Goal: Complete application form: Complete application form

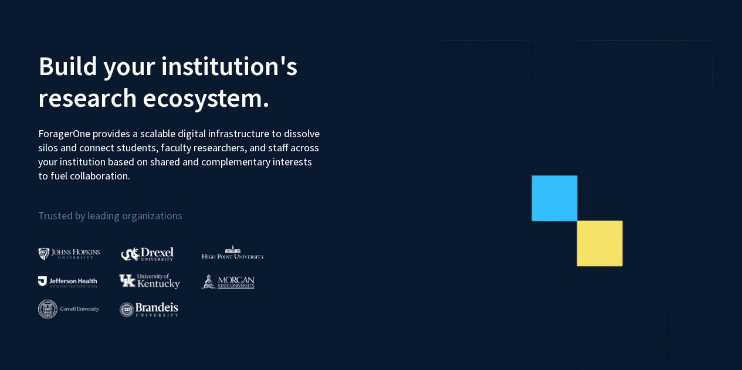
scroll to position [64, 0]
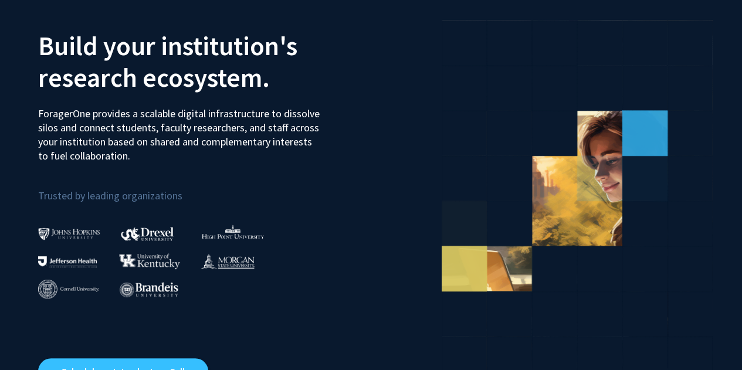
click at [222, 134] on p "ForagerOne provides a scalable digital infrastructure to dissolve silos and con…" at bounding box center [180, 130] width 285 height 65
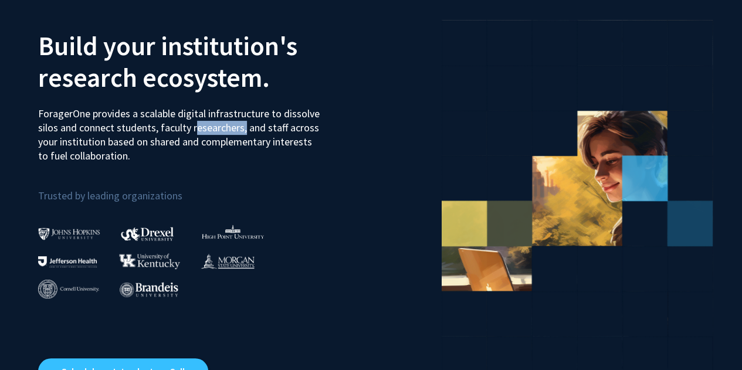
click at [222, 134] on p "ForagerOne provides a scalable digital infrastructure to dissolve silos and con…" at bounding box center [180, 130] width 285 height 65
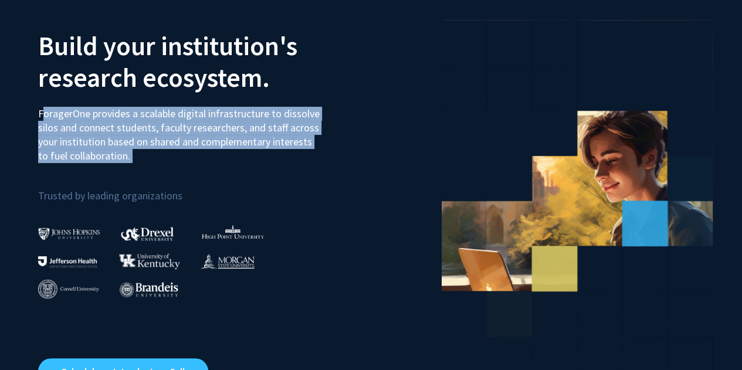
click at [222, 134] on p "ForagerOne provides a scalable digital infrastructure to dissolve silos and con…" at bounding box center [180, 130] width 285 height 65
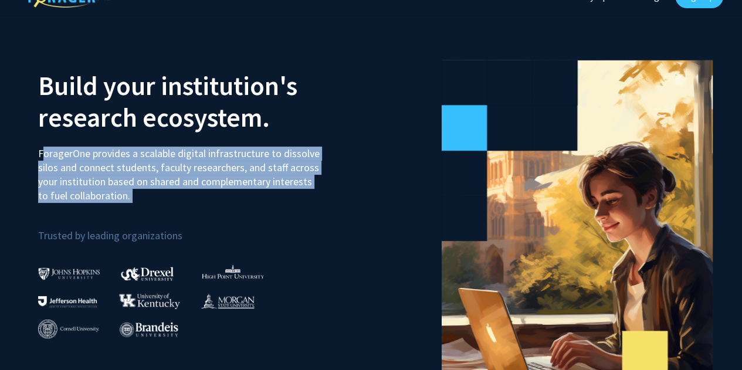
scroll to position [0, 0]
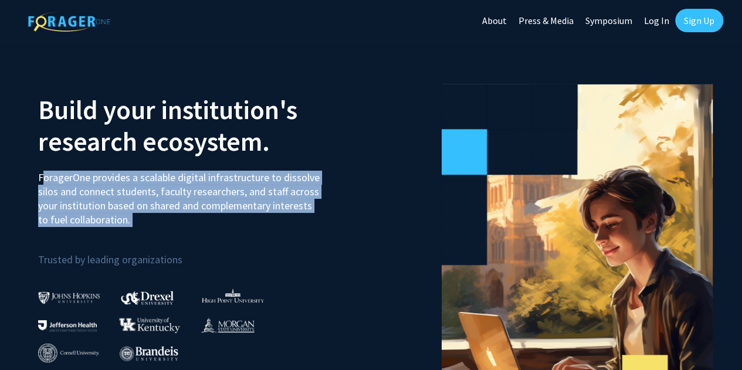
click at [653, 18] on link "Log In" at bounding box center [656, 20] width 37 height 41
select select
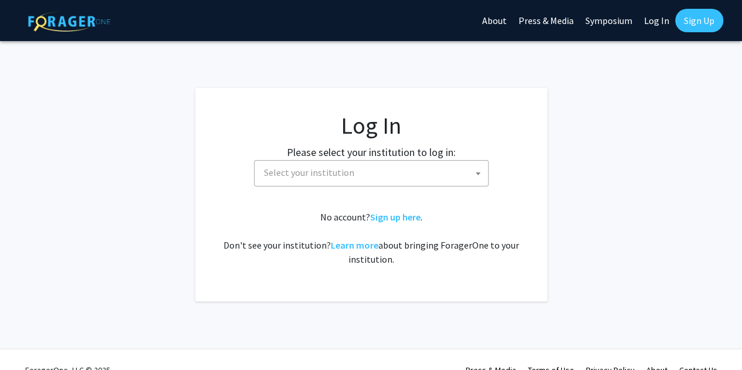
click at [694, 23] on link "Sign Up" at bounding box center [699, 20] width 48 height 23
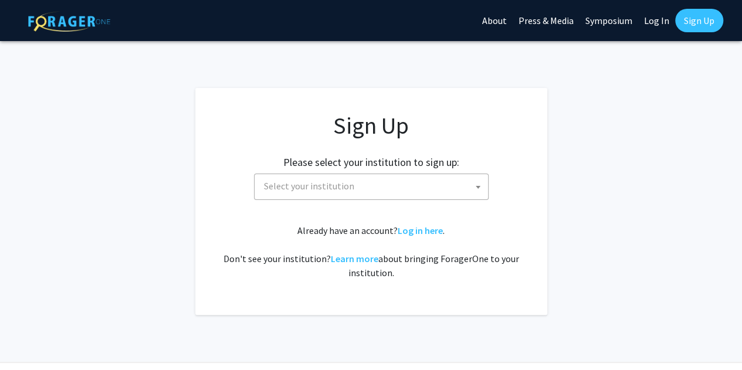
click at [454, 200] on div "Sign Up Please select your institution to sign up: [GEOGRAPHIC_DATA] [GEOGRAPHI…" at bounding box center [371, 196] width 305 height 168
click at [430, 187] on span "Select your institution" at bounding box center [373, 186] width 229 height 24
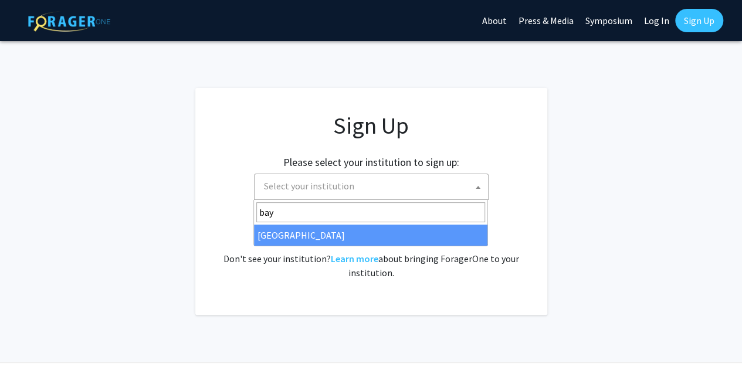
type input "bay"
select select "34"
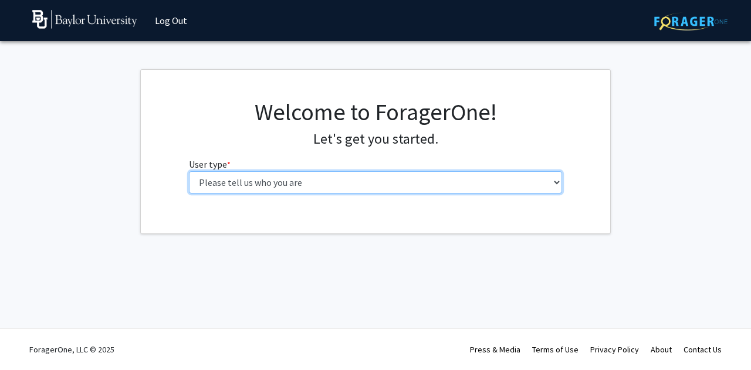
click at [457, 180] on select "Please tell us who you are Undergraduate Student Master's Student Doctoral Cand…" at bounding box center [376, 182] width 374 height 22
select select "1: undergrad"
click at [189, 171] on select "Please tell us who you are Undergraduate Student Master's Student Doctoral Cand…" at bounding box center [376, 182] width 374 height 22
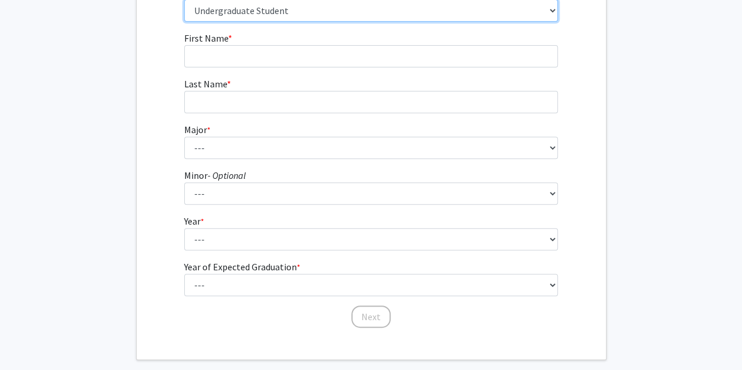
scroll to position [173, 0]
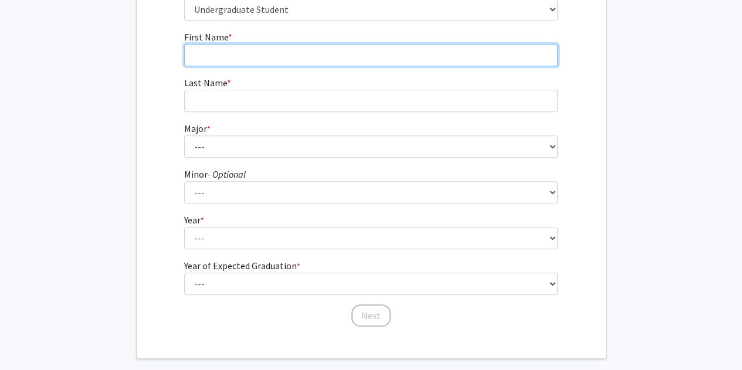
click at [278, 53] on input "First Name * required" at bounding box center [371, 55] width 374 height 22
type input "Katelynn"
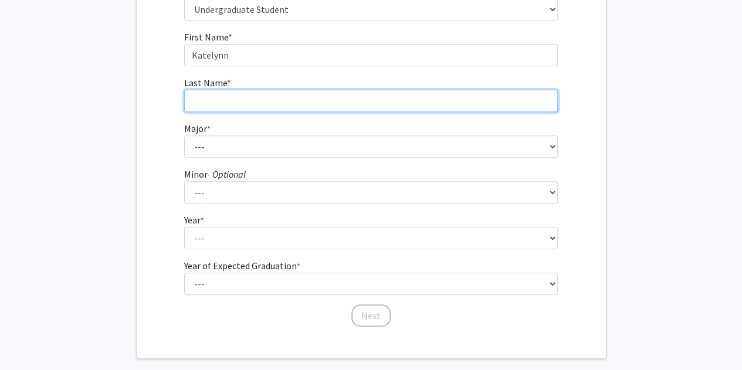
click at [273, 96] on input "Last Name * required" at bounding box center [371, 101] width 374 height 22
type input "[PERSON_NAME]"
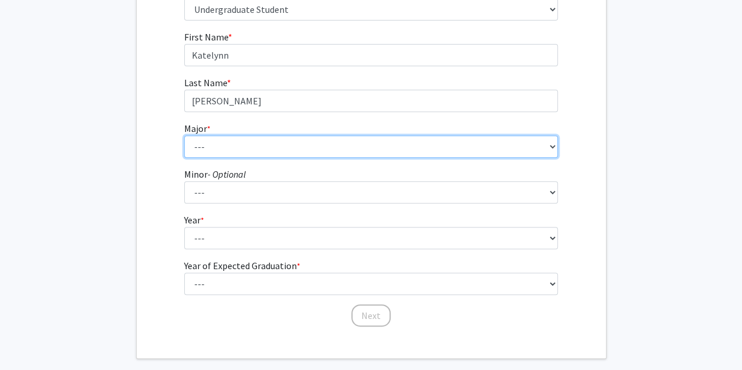
click at [259, 147] on select "--- Accounting American Studies Anthropology Apparel Design & Product Developme…" at bounding box center [371, 147] width 374 height 22
select select "16: 2681"
click at [184, 136] on select "--- Accounting American Studies Anthropology Apparel Design & Product Developme…" at bounding box center [371, 147] width 374 height 22
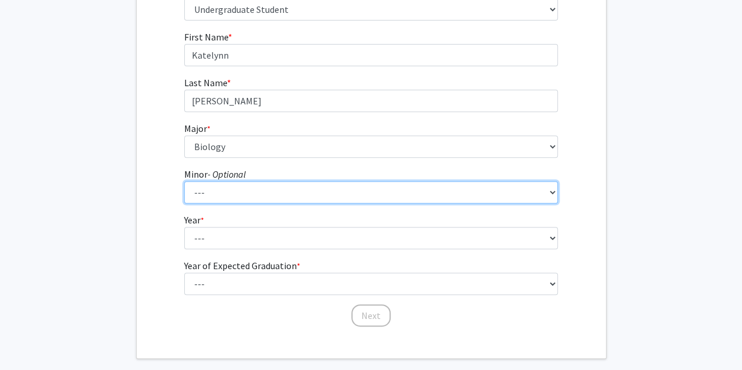
click at [232, 198] on select "--- Advertising American Sign Language American Studies Anthropology Apparel Me…" at bounding box center [371, 192] width 374 height 22
click at [184, 181] on select "--- Advertising American Sign Language American Studies Anthropology Apparel Me…" at bounding box center [371, 192] width 374 height 22
click at [232, 188] on select "--- Advertising American Sign Language American Studies Anthropology Apparel Me…" at bounding box center [371, 192] width 374 height 22
select select "12: 2075"
click at [231, 194] on select "--- Advertising American Sign Language American Studies Anthropology Apparel Me…" at bounding box center [371, 192] width 374 height 22
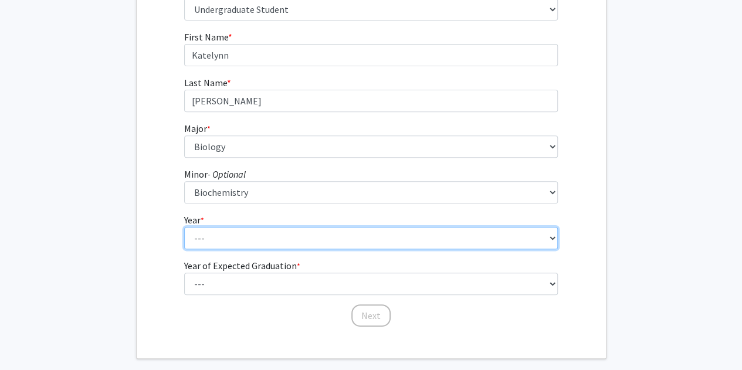
click at [278, 233] on select "--- First-year Sophomore Junior Senior Postbaccalaureate Certificate" at bounding box center [371, 238] width 374 height 22
select select "3: junior"
click at [184, 227] on select "--- First-year Sophomore Junior Senior Postbaccalaureate Certificate" at bounding box center [371, 238] width 374 height 22
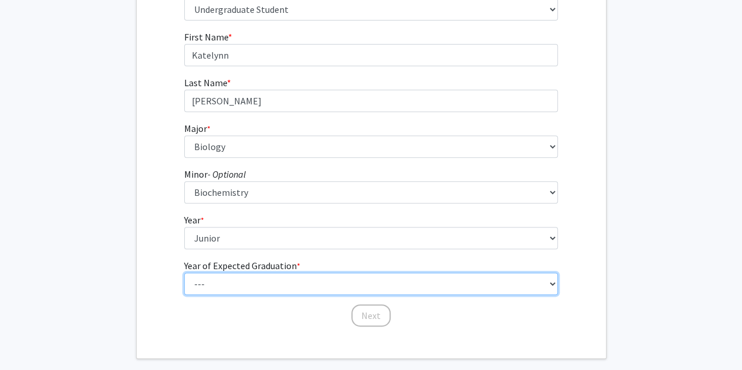
click at [248, 289] on select "--- 2025 2026 2027 2028 2029 2030 2031 2032 2033 2034" at bounding box center [371, 284] width 374 height 22
select select "3: 2027"
click at [184, 273] on select "--- 2025 2026 2027 2028 2029 2030 2031 2032 2033 2034" at bounding box center [371, 284] width 374 height 22
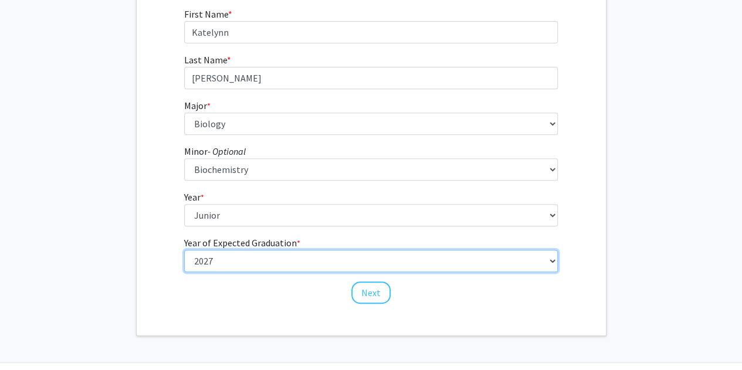
scroll to position [205, 0]
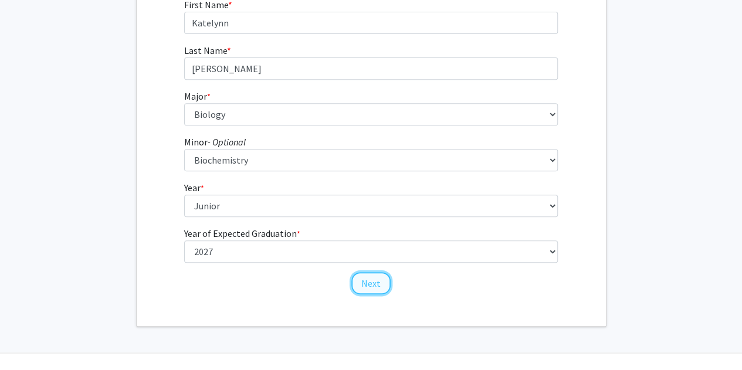
click at [363, 288] on button "Next" at bounding box center [371, 283] width 39 height 22
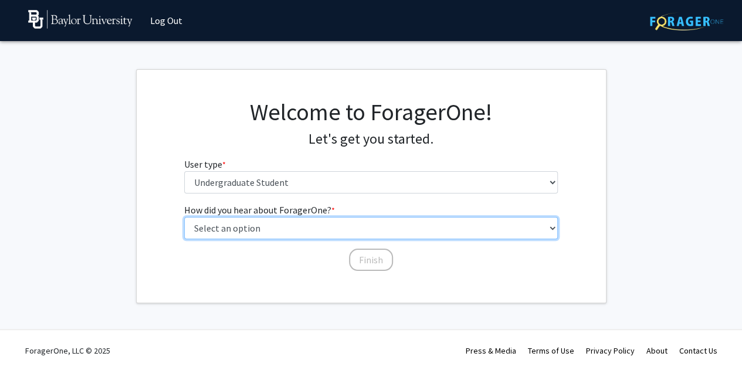
click at [305, 228] on select "Select an option Peer/student recommendation Faculty/staff recommendation Unive…" at bounding box center [371, 228] width 374 height 22
select select "1: peer_recommendation"
click at [184, 217] on select "Select an option Peer/student recommendation Faculty/staff recommendation Unive…" at bounding box center [371, 228] width 374 height 22
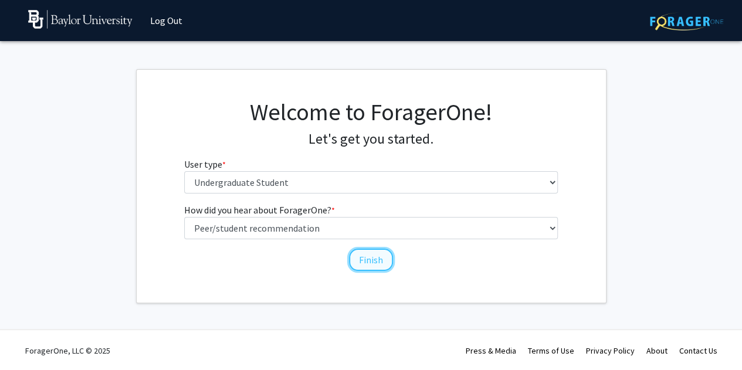
click at [364, 260] on button "Finish" at bounding box center [371, 260] width 44 height 22
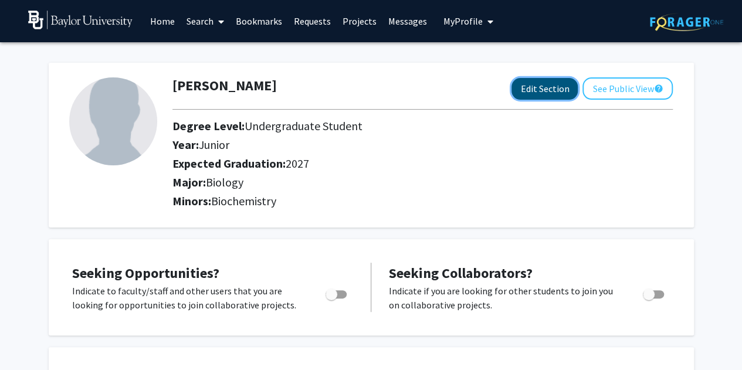
click at [539, 86] on button "Edit Section" at bounding box center [545, 89] width 66 height 22
select select "junior"
select select "2027"
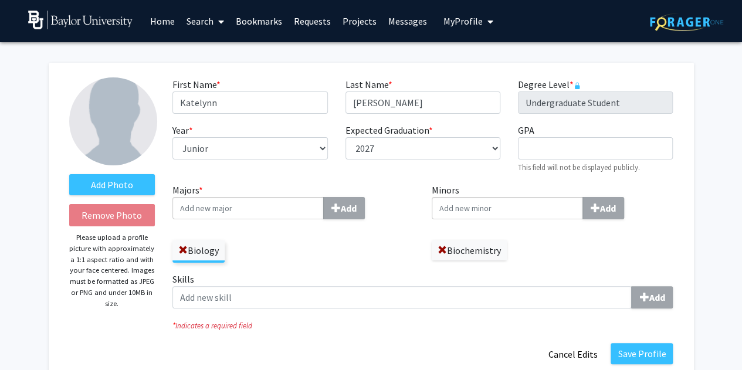
click at [540, 208] on input "Minors Add" at bounding box center [507, 208] width 151 height 22
type input "spanish"
click at [613, 211] on b "Add" at bounding box center [608, 208] width 16 height 12
click at [640, 354] on button "Save Profile" at bounding box center [642, 353] width 62 height 21
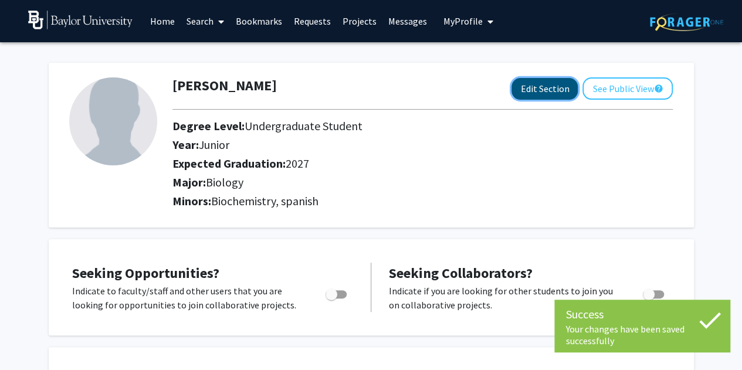
click at [553, 87] on button "Edit Section" at bounding box center [545, 89] width 66 height 22
select select "junior"
select select "2027"
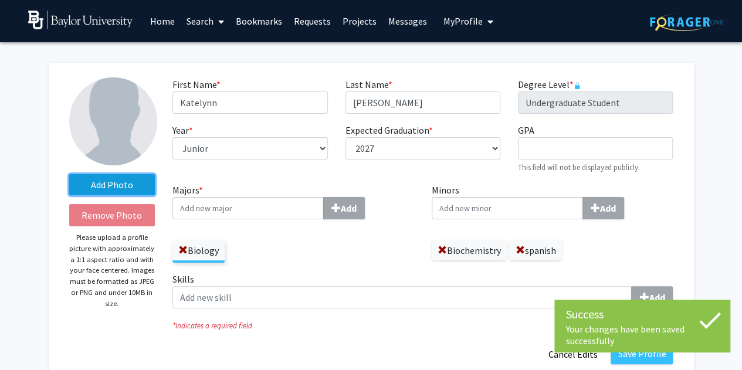
click at [127, 184] on label "Add Photo" at bounding box center [112, 184] width 86 height 21
click at [0, 0] on input "Add Photo" at bounding box center [0, 0] width 0 height 0
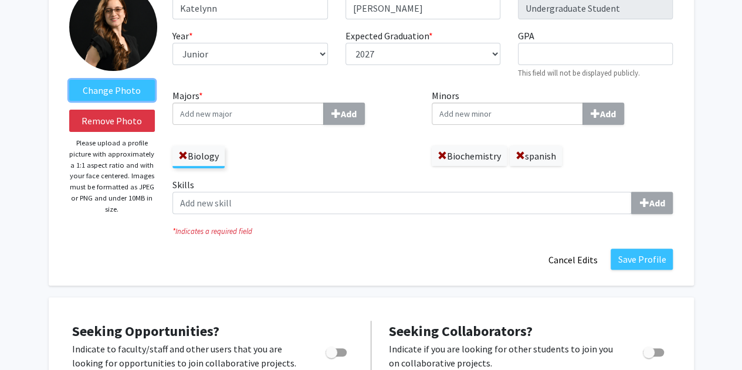
scroll to position [95, 0]
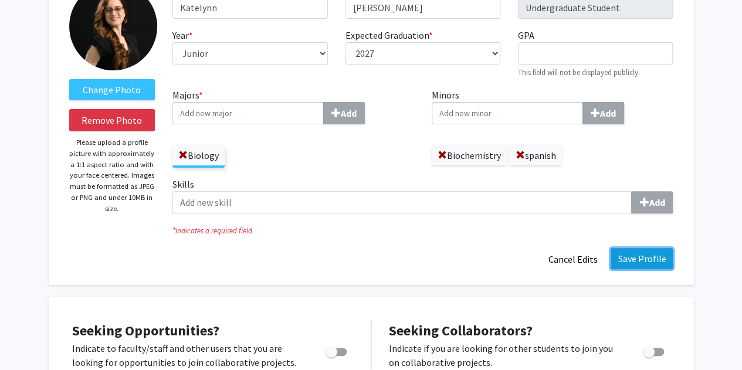
click at [637, 255] on button "Save Profile" at bounding box center [642, 258] width 62 height 21
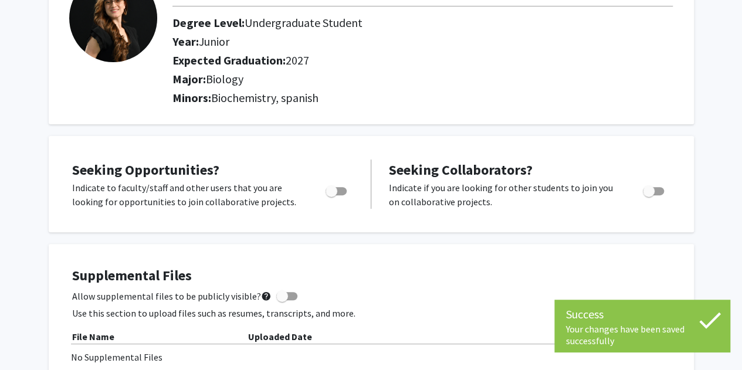
scroll to position [0, 0]
